Goal: Task Accomplishment & Management: Complete application form

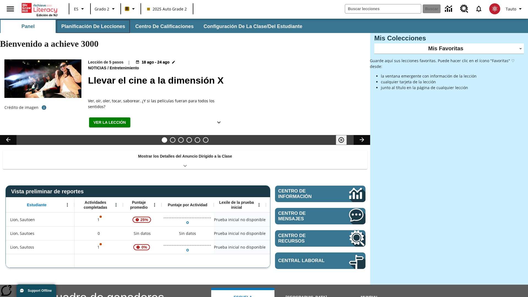
click at [92, 26] on button "Planificación de lecciones" at bounding box center [93, 26] width 73 height 13
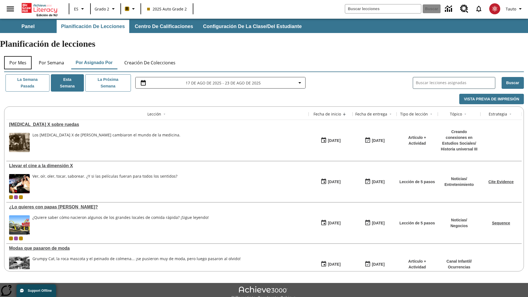
click at [18, 56] on button "Por mes" at bounding box center [17, 62] width 27 height 13
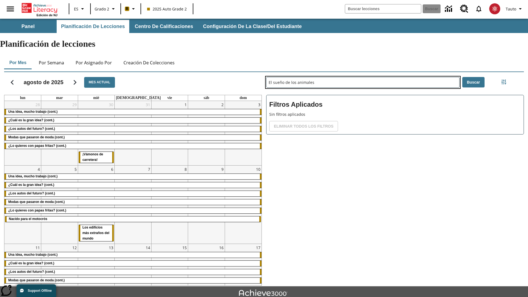
type input "El sueño de los animales"
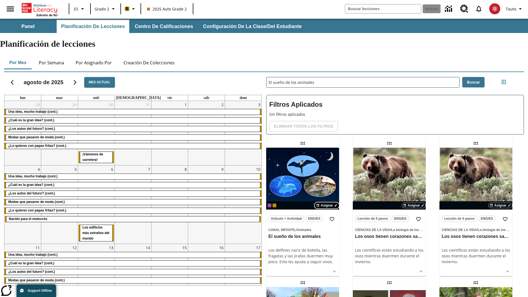
click at [327, 203] on span "Asignar" at bounding box center [327, 205] width 12 height 5
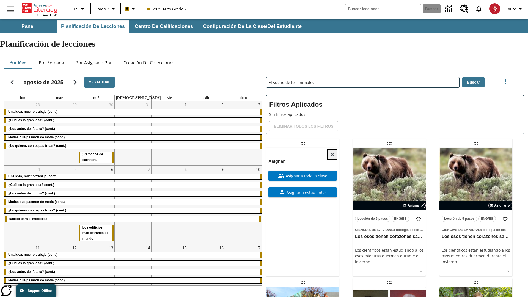
scroll to position [149, 0]
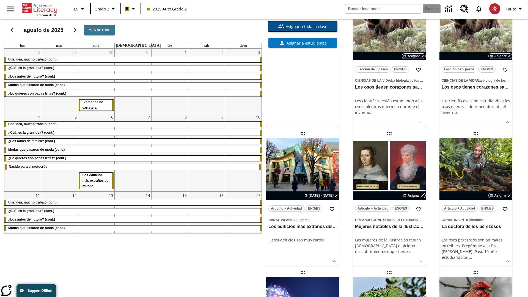
click at [302, 29] on span "Asignar a toda la clase" at bounding box center [306, 27] width 43 height 6
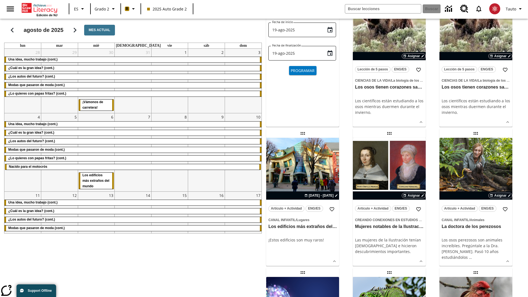
scroll to position [0, 0]
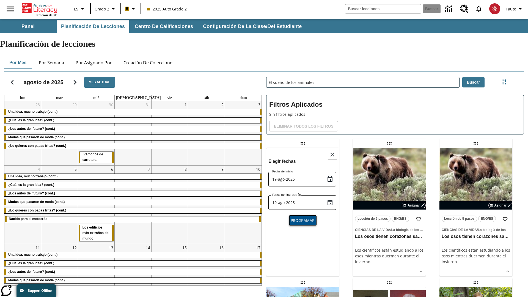
click at [302, 218] on span "Programar" at bounding box center [303, 221] width 24 height 6
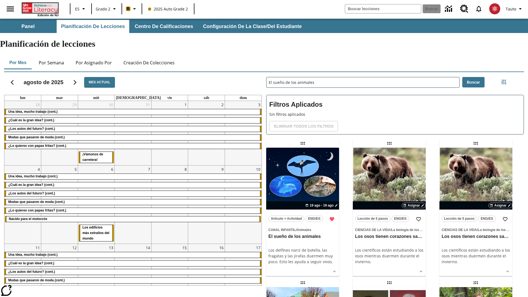
click at [40, 7] on icon "Portada" at bounding box center [40, 8] width 37 height 10
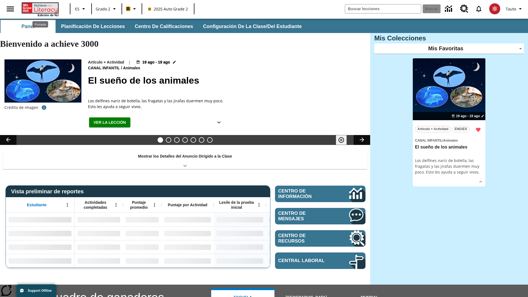
type input "-1"
